Goal: Information Seeking & Learning: Check status

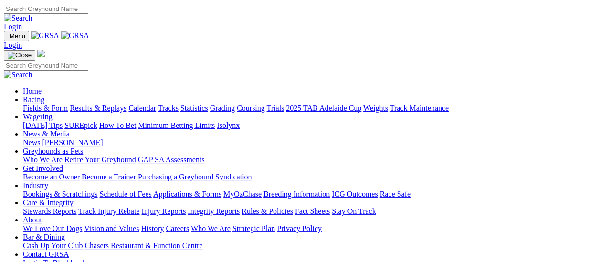
click at [107, 104] on link "Results & Replays" at bounding box center [98, 108] width 57 height 8
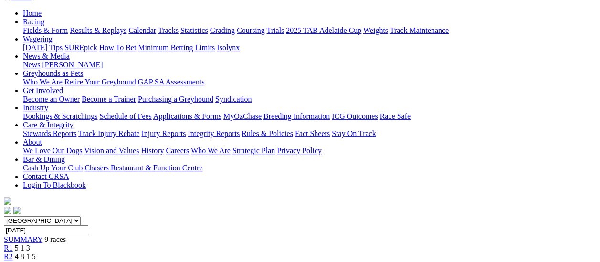
scroll to position [96, 0]
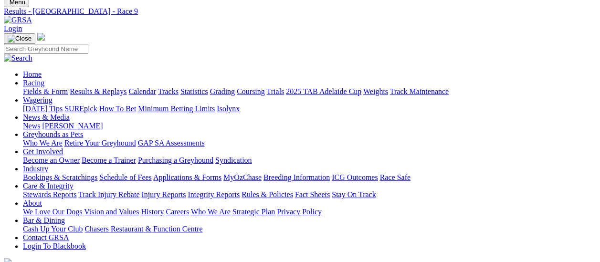
scroll to position [0, 0]
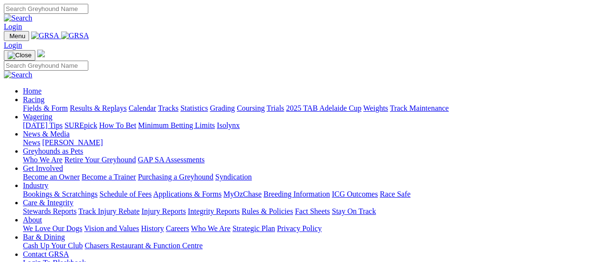
click at [49, 104] on link "Fields & Form" at bounding box center [45, 108] width 45 height 8
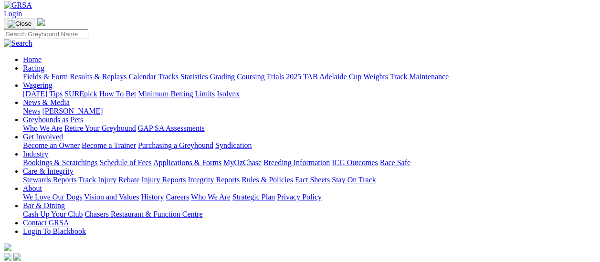
scroll to position [48, 0]
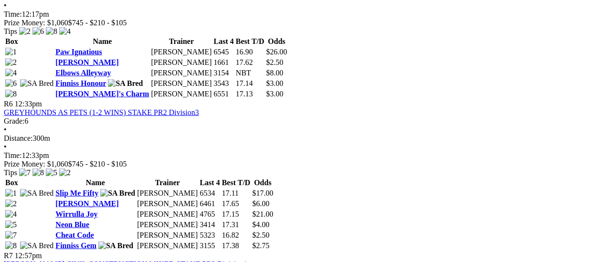
scroll to position [1051, 0]
